Goal: Task Accomplishment & Management: Use online tool/utility

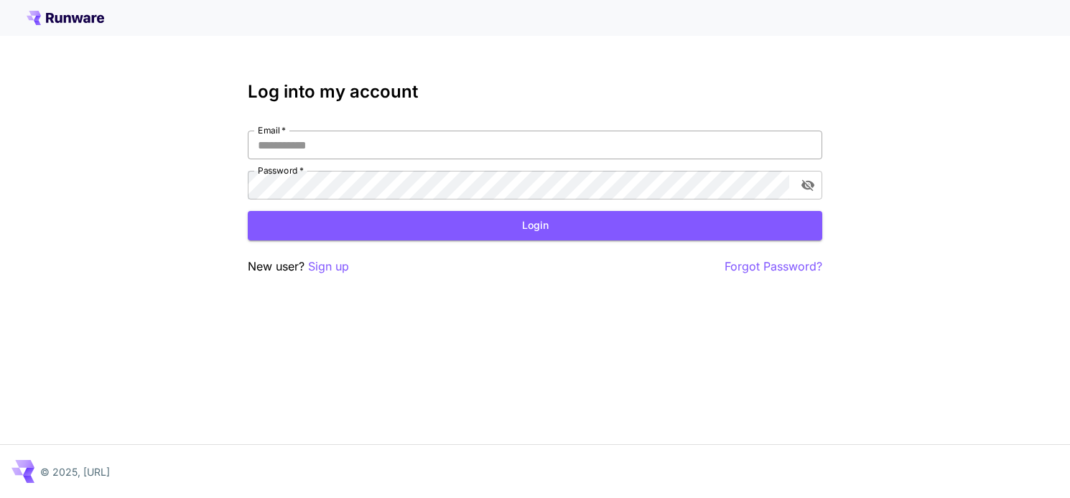
click at [697, 147] on input "Email   *" at bounding box center [535, 145] width 575 height 29
type input "**********"
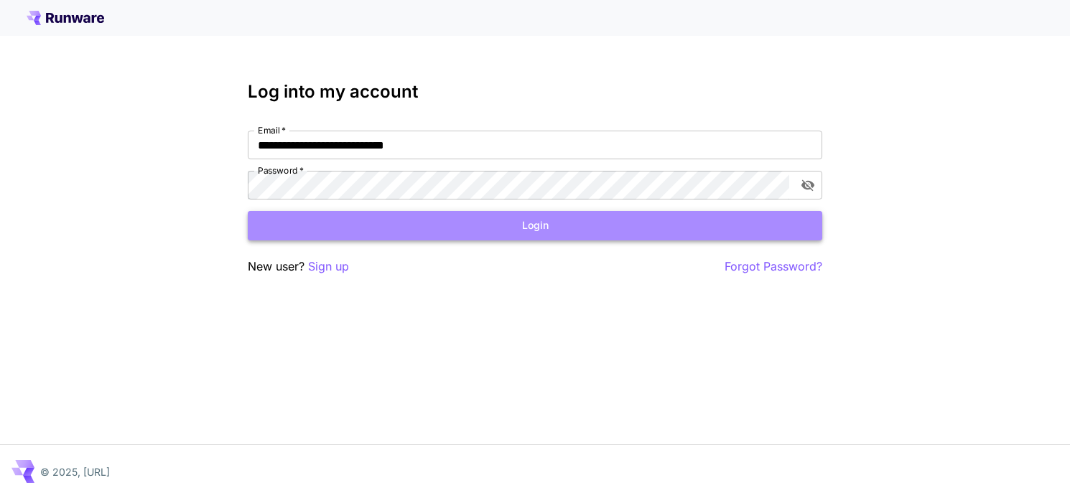
click at [702, 219] on button "Login" at bounding box center [535, 225] width 575 height 29
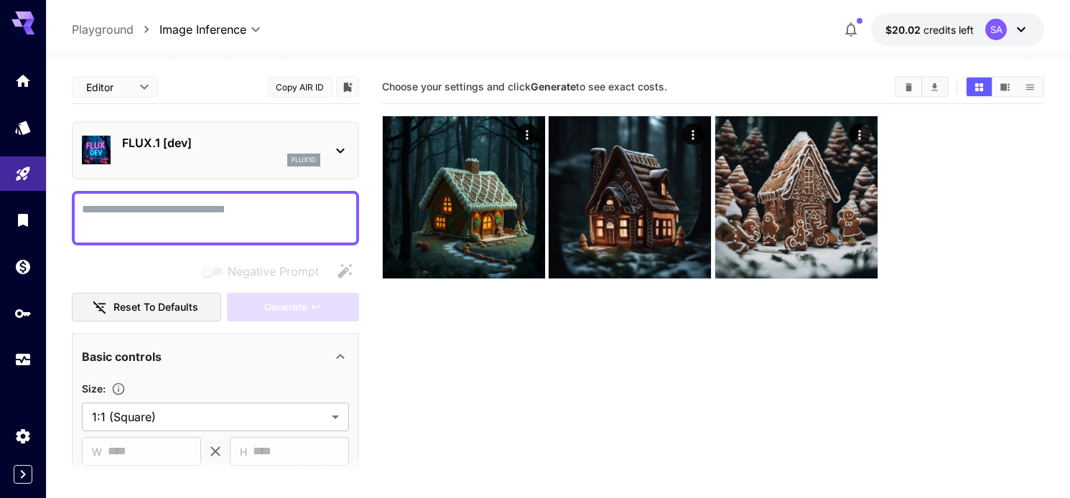
click at [1026, 27] on icon at bounding box center [1021, 29] width 17 height 17
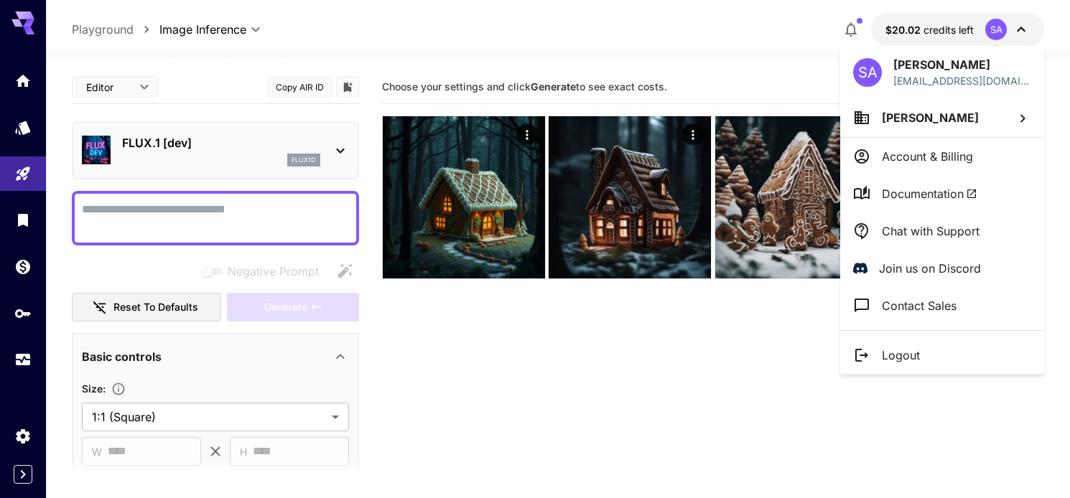
click at [19, 362] on div at bounding box center [535, 249] width 1070 height 498
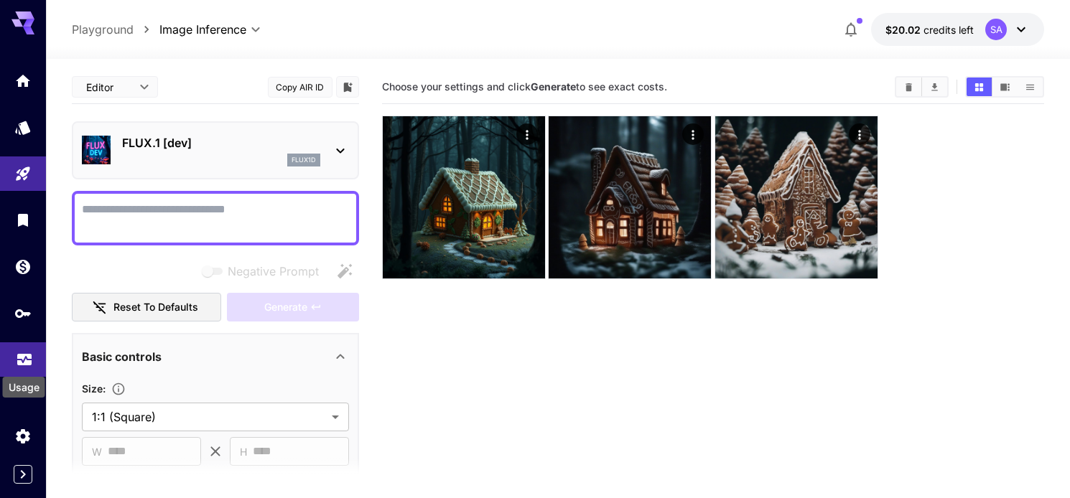
click at [25, 359] on icon "Usage" at bounding box center [24, 358] width 14 height 7
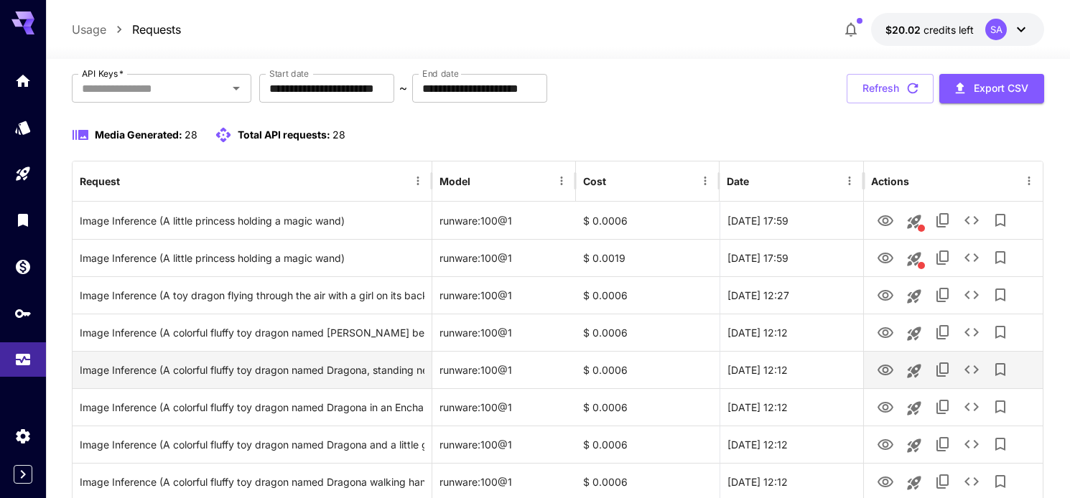
scroll to position [80, 0]
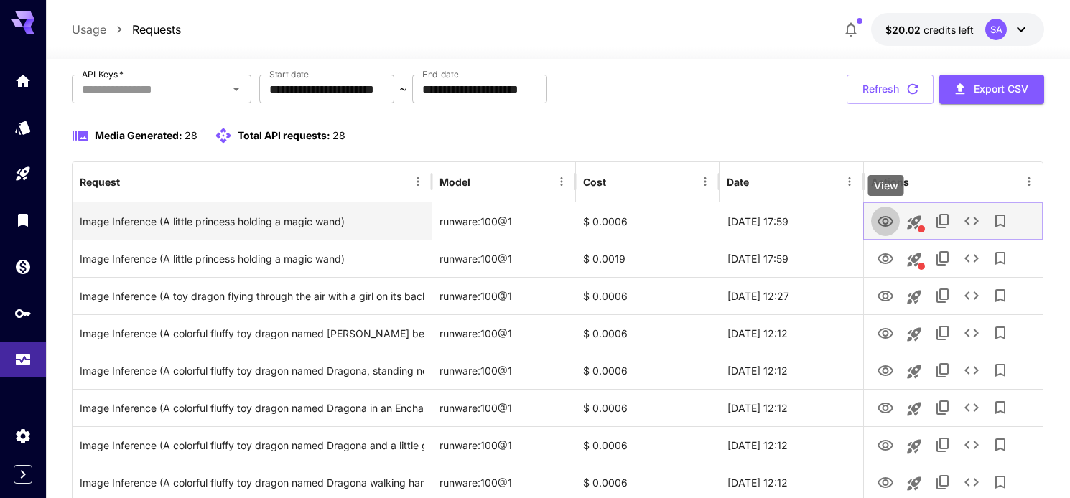
click at [889, 220] on icon "View" at bounding box center [885, 221] width 17 height 17
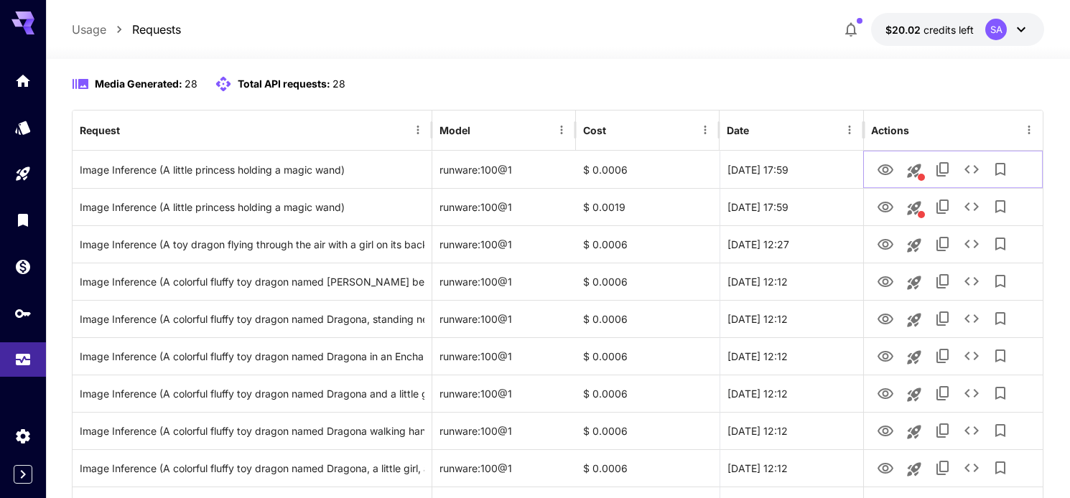
scroll to position [128, 0]
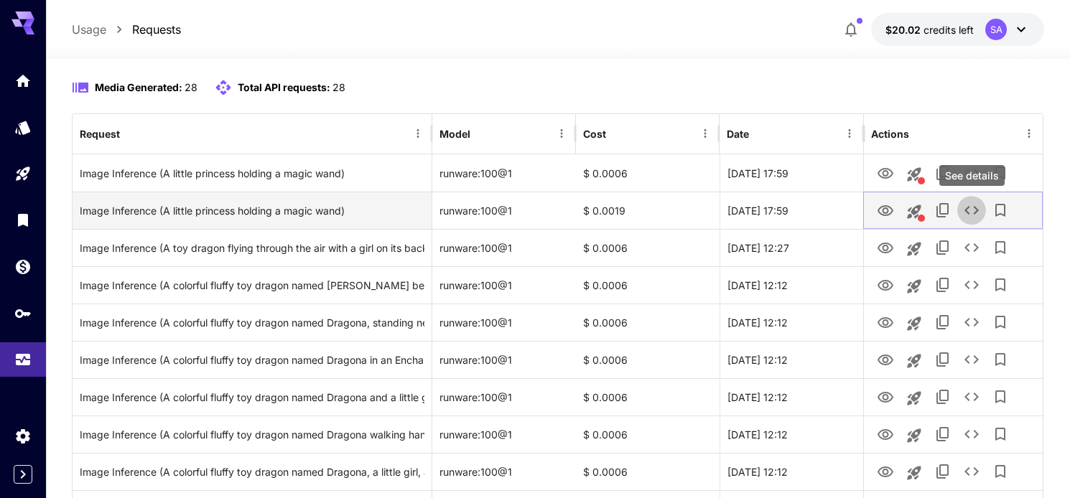
click at [969, 200] on button "See details" at bounding box center [971, 210] width 29 height 29
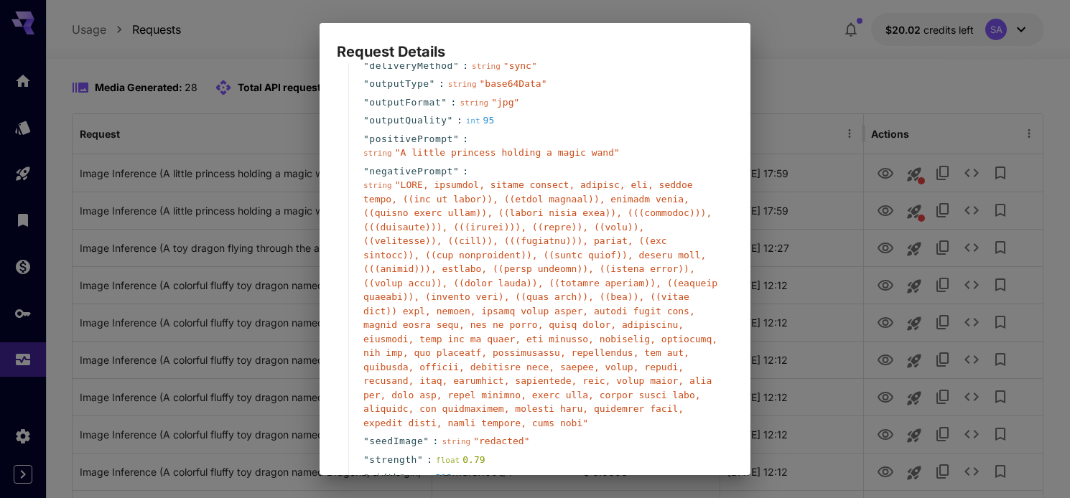
scroll to position [320, 0]
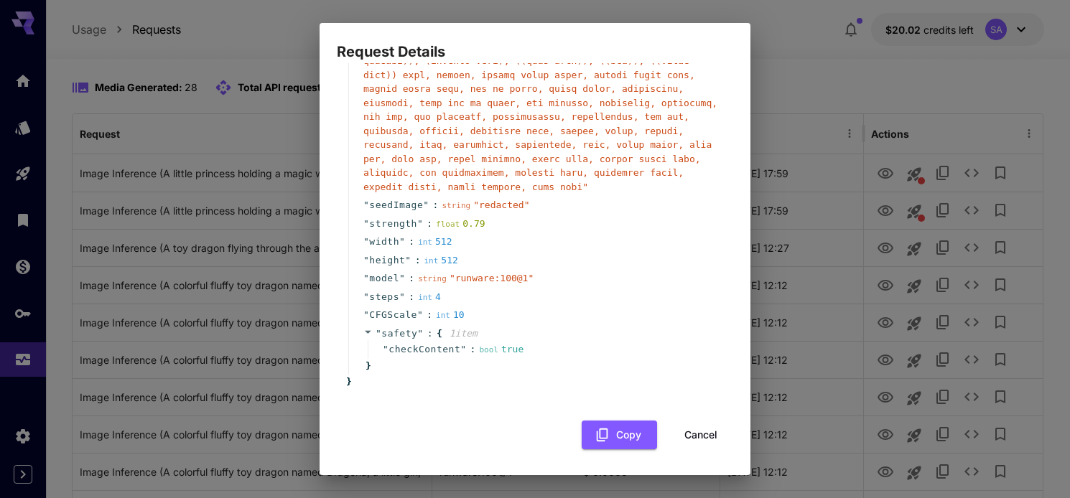
click at [692, 436] on button "Cancel" at bounding box center [701, 435] width 65 height 29
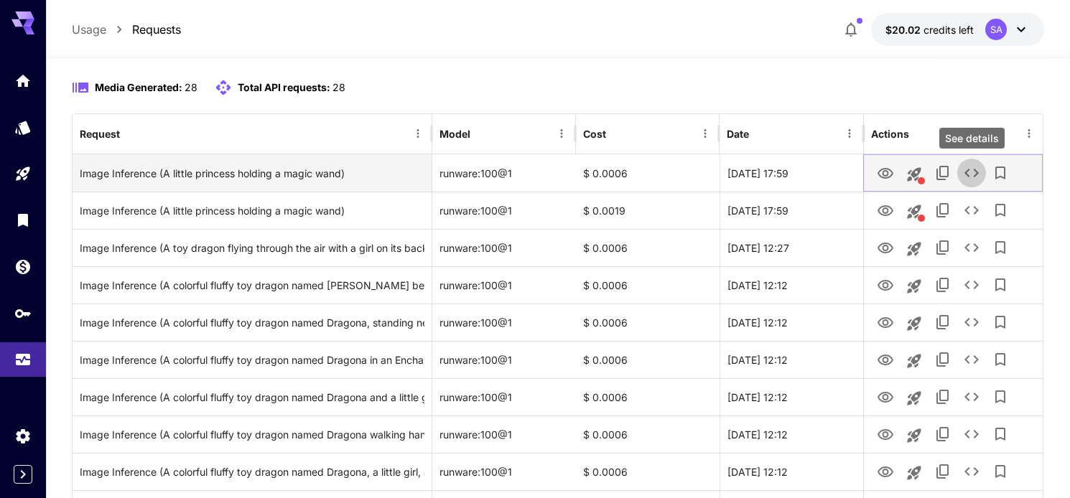
click at [973, 169] on icon "See details" at bounding box center [971, 172] width 17 height 17
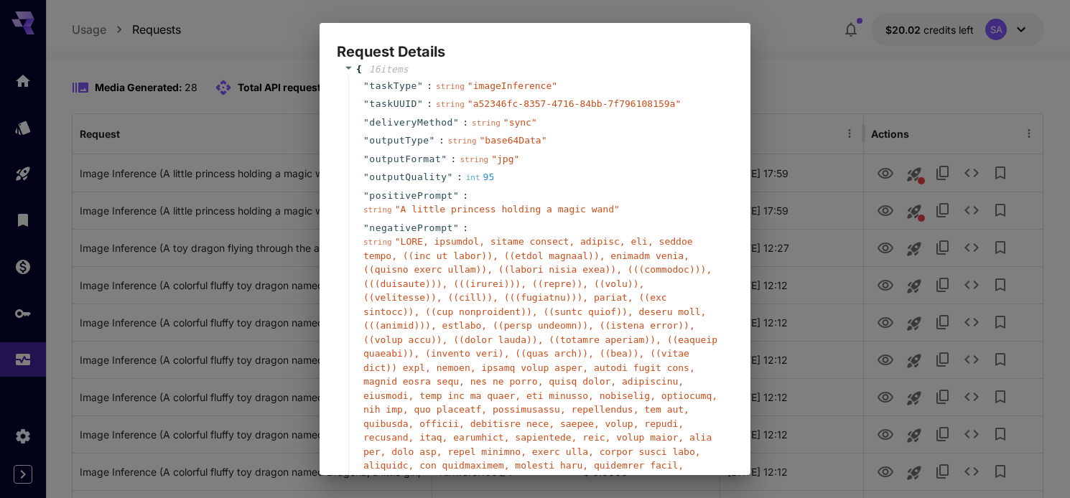
scroll to position [0, 0]
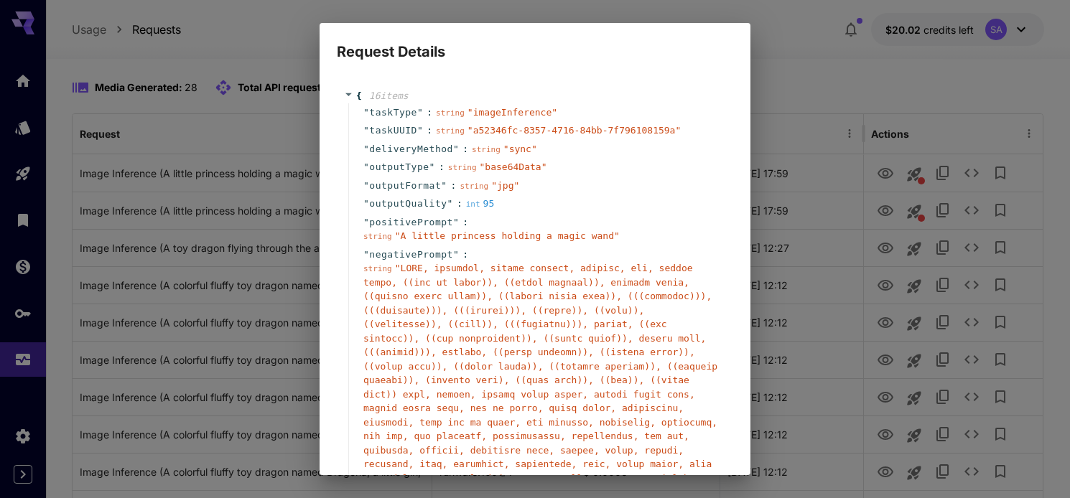
click at [789, 90] on div "Request Details { 16 item s " taskType " : string " imageInference " " taskUUID…" at bounding box center [535, 249] width 1070 height 498
